Goal: Navigation & Orientation: Understand site structure

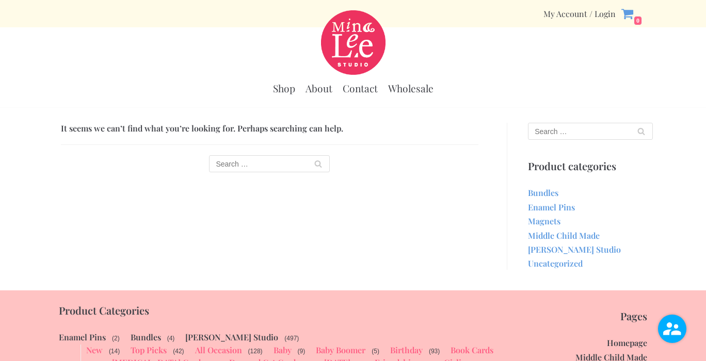
click at [349, 50] on img "Mina Lee Studio" at bounding box center [353, 42] width 64 height 64
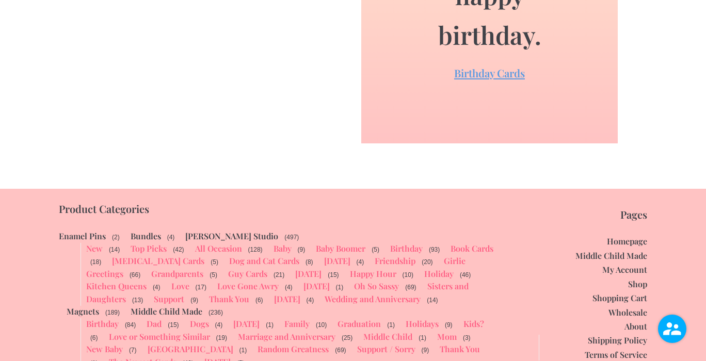
scroll to position [2207, 0]
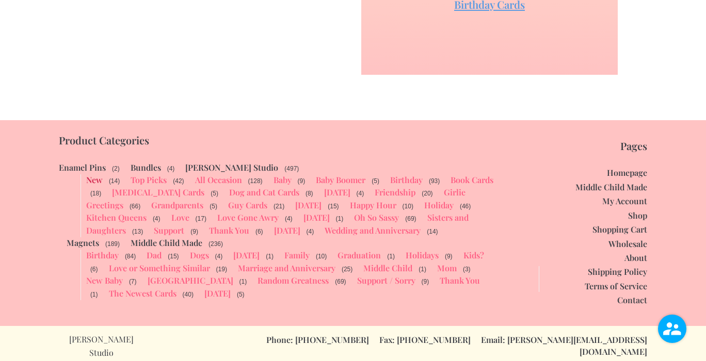
click at [97, 182] on link "New" at bounding box center [94, 179] width 17 height 11
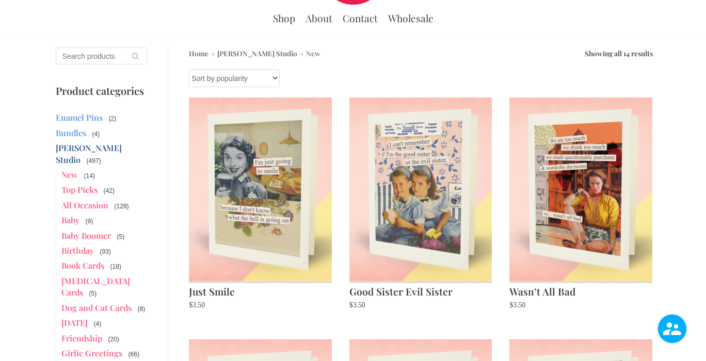
scroll to position [70, 0]
click at [86, 120] on link "Enamel Pins" at bounding box center [79, 117] width 47 height 11
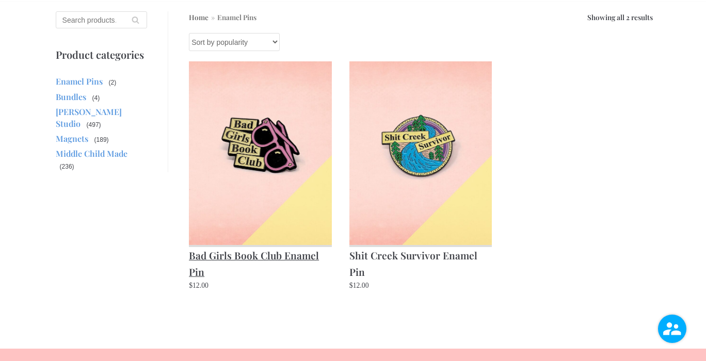
scroll to position [108, 0]
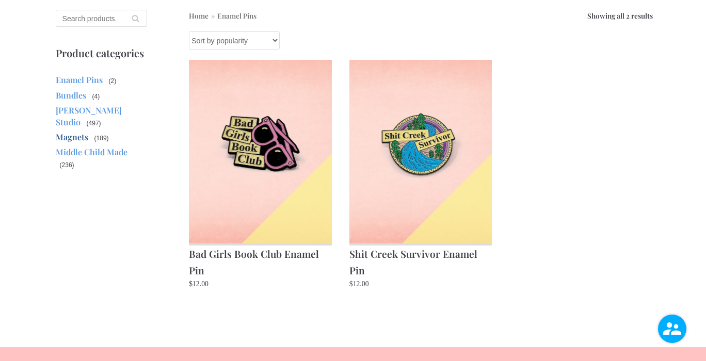
click at [73, 132] on link "Magnets" at bounding box center [72, 137] width 32 height 11
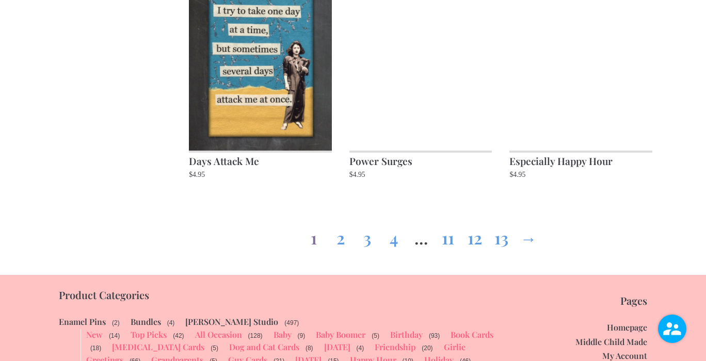
scroll to position [1172, 0]
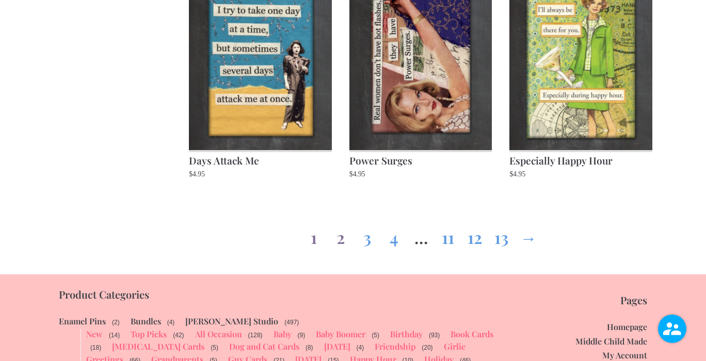
click at [342, 239] on link "2" at bounding box center [340, 235] width 17 height 37
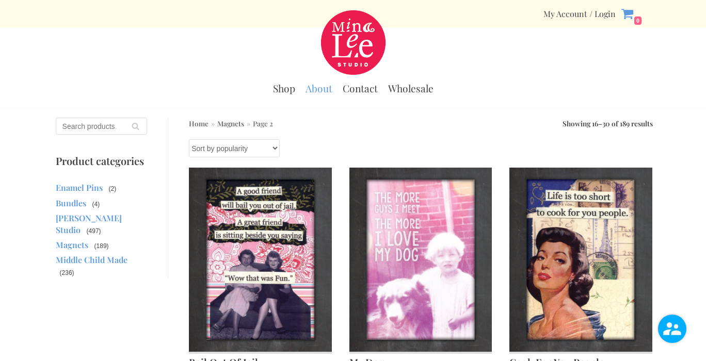
click at [322, 86] on link "About" at bounding box center [318, 88] width 27 height 13
